Goal: Information Seeking & Learning: Find specific page/section

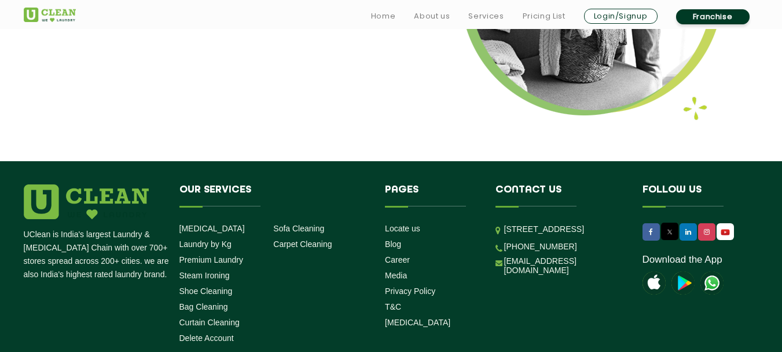
scroll to position [1588, 0]
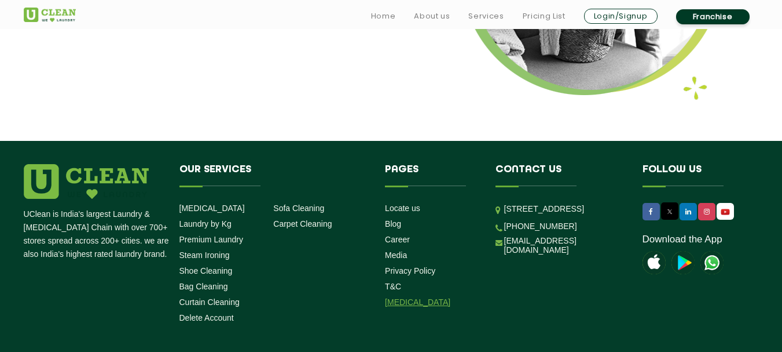
click at [415, 297] on link "[MEDICAL_DATA]" at bounding box center [417, 301] width 65 height 9
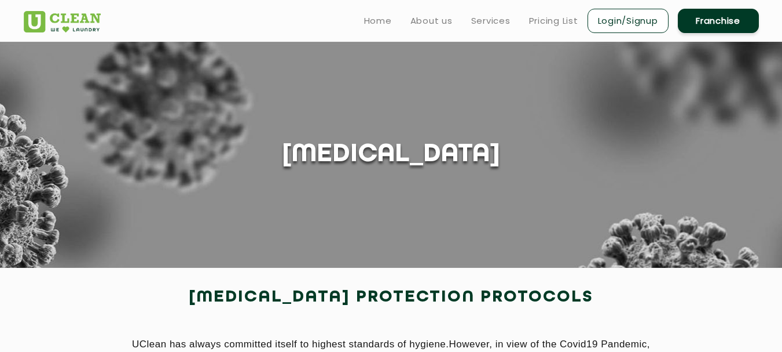
click at [721, 18] on link "Franchise" at bounding box center [718, 21] width 81 height 24
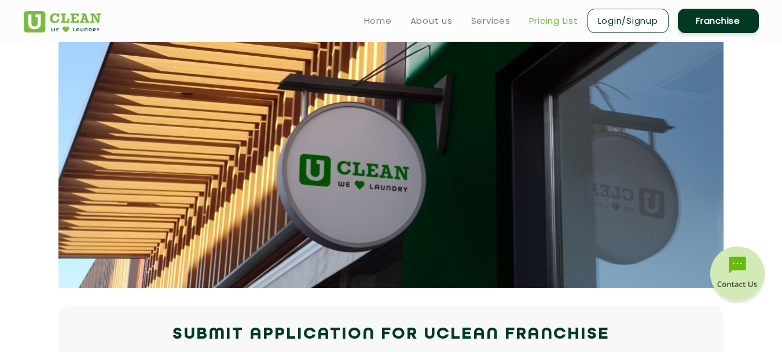
click at [563, 16] on link "Pricing List" at bounding box center [553, 21] width 49 height 14
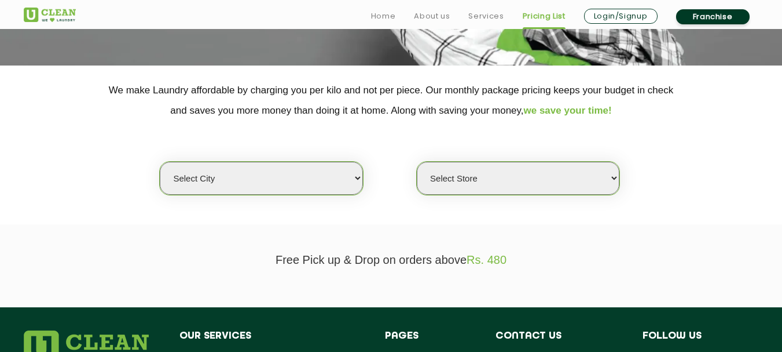
scroll to position [208, 0]
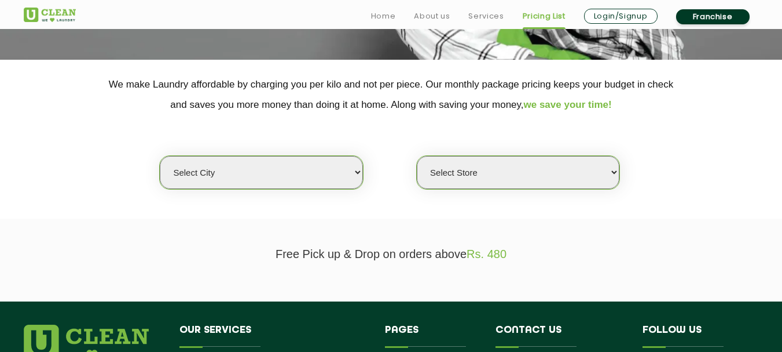
click at [357, 173] on select "Select city [GEOGRAPHIC_DATA] [GEOGRAPHIC_DATA] [GEOGRAPHIC_DATA] [GEOGRAPHIC_D…" at bounding box center [261, 172] width 203 height 33
click at [317, 171] on select "Select city [GEOGRAPHIC_DATA] [GEOGRAPHIC_DATA] [GEOGRAPHIC_DATA] [GEOGRAPHIC_D…" at bounding box center [261, 172] width 203 height 33
select select "18"
click at [160, 156] on select "Select city [GEOGRAPHIC_DATA] [GEOGRAPHIC_DATA] [GEOGRAPHIC_DATA] [GEOGRAPHIC_D…" at bounding box center [261, 172] width 203 height 33
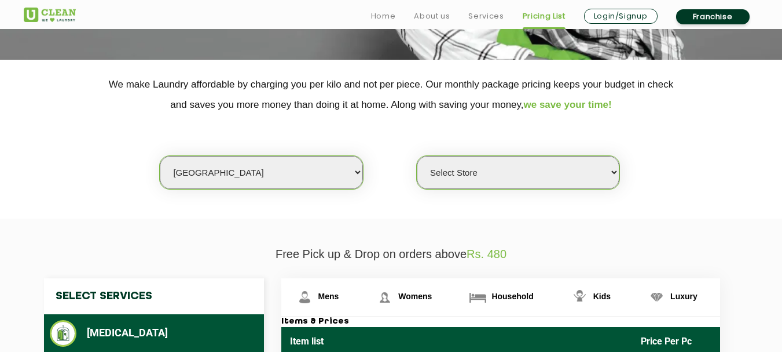
click at [591, 168] on select "Select Store [GEOGRAPHIC_DATA] [GEOGRAPHIC_DATA] [PERSON_NAME][GEOGRAPHIC_DATA]…" at bounding box center [518, 172] width 203 height 33
select select "213"
click at [417, 156] on select "Select Store [GEOGRAPHIC_DATA] [GEOGRAPHIC_DATA] [PERSON_NAME][GEOGRAPHIC_DATA]…" at bounding box center [518, 172] width 203 height 33
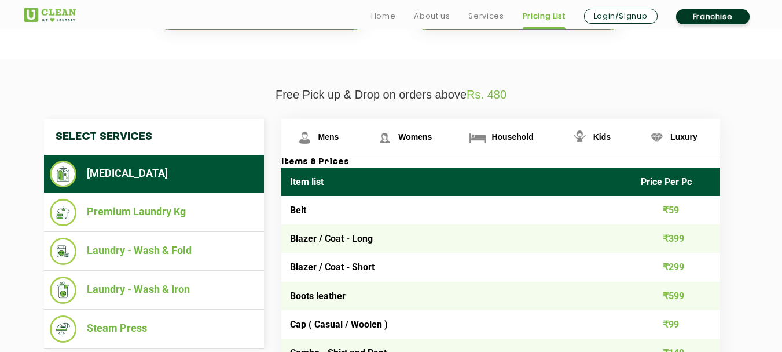
scroll to position [378, 0]
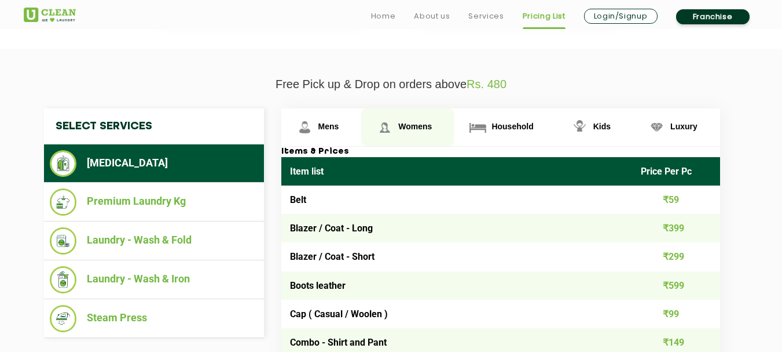
click at [402, 129] on span "Womens" at bounding box center [415, 126] width 34 height 9
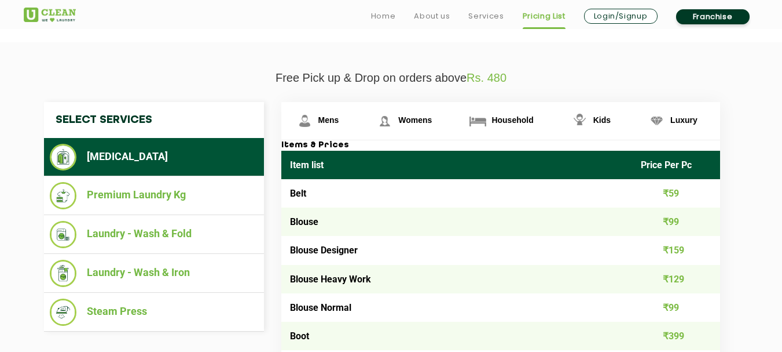
scroll to position [392, 0]
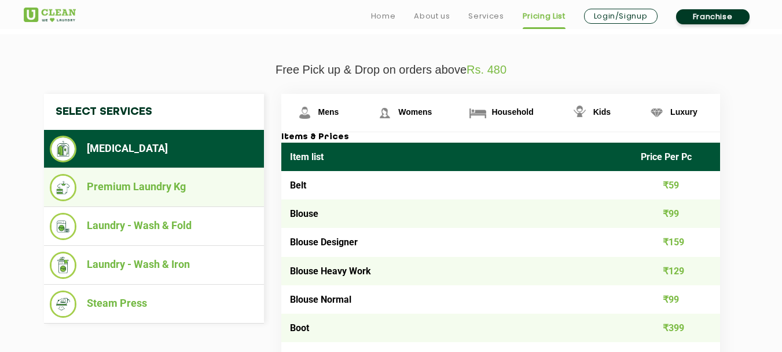
click at [175, 182] on li "Premium Laundry Kg" at bounding box center [154, 187] width 208 height 27
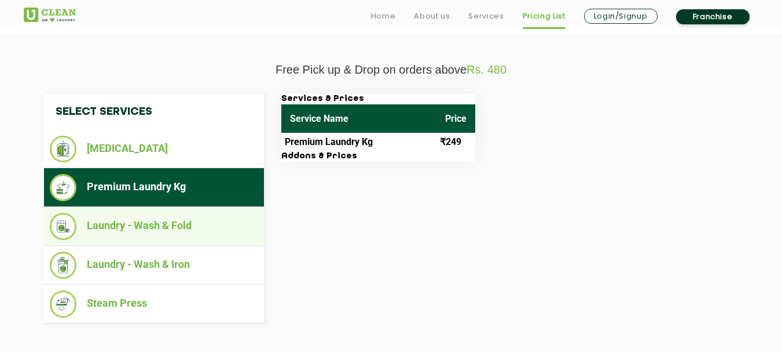
click at [175, 229] on li "Laundry - Wash & Fold" at bounding box center [154, 226] width 208 height 27
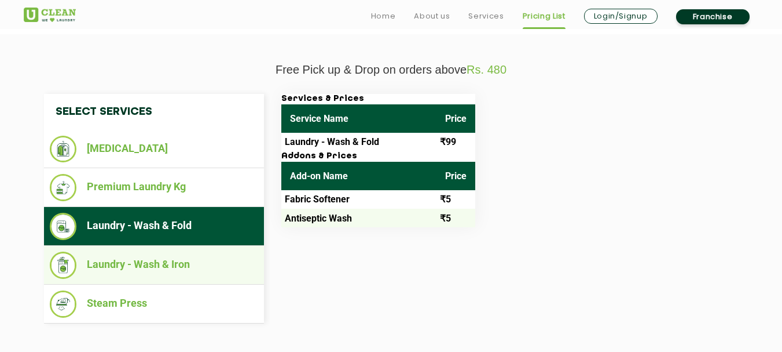
click at [166, 267] on li "Laundry - Wash & Iron" at bounding box center [154, 264] width 208 height 27
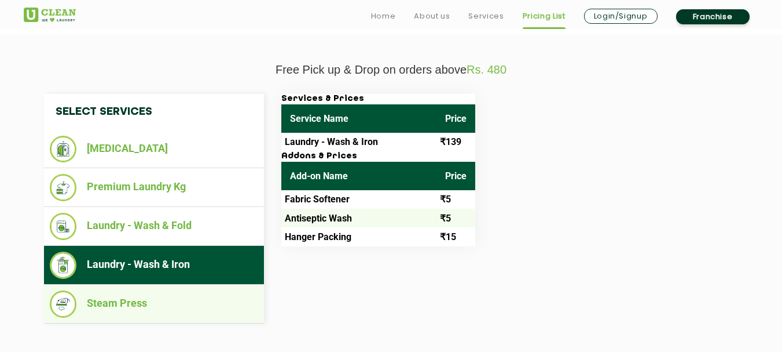
click at [151, 301] on li "Steam Press" at bounding box center [154, 303] width 208 height 27
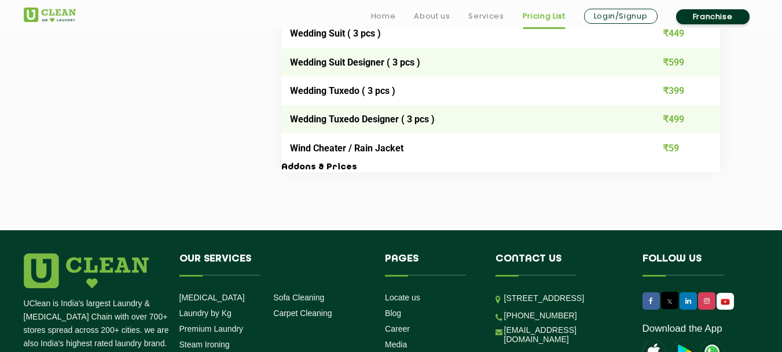
scroll to position [2482, 0]
